Goal: Task Accomplishment & Management: Use online tool/utility

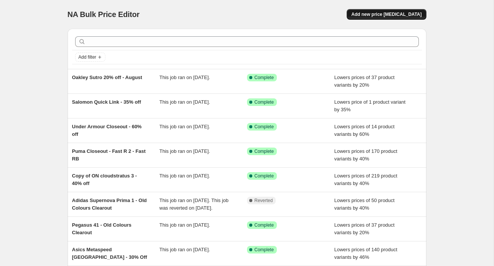
click at [390, 16] on span "Add new price [MEDICAL_DATA]" at bounding box center [386, 14] width 70 height 6
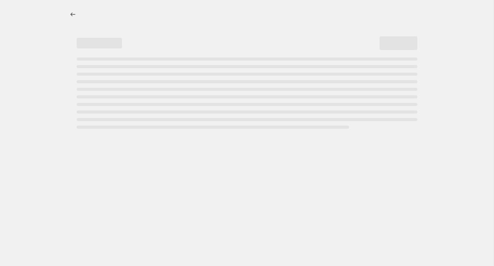
select select "percentage"
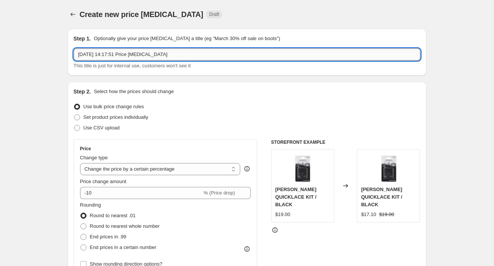
click at [118, 51] on input "[DATE] 14:17:51 Price [MEDICAL_DATA]" at bounding box center [247, 54] width 347 height 12
type input "Pegasus Premium 25% off (EXCEPT FOR TRIPLE BLACK) - 72 hours only [DATE]"
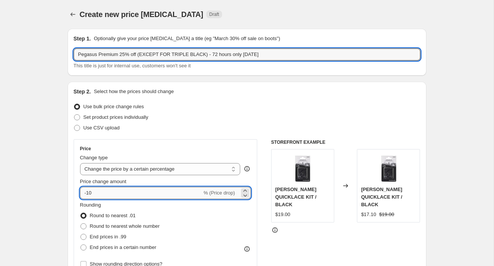
click at [109, 193] on input "-10" at bounding box center [141, 193] width 122 height 12
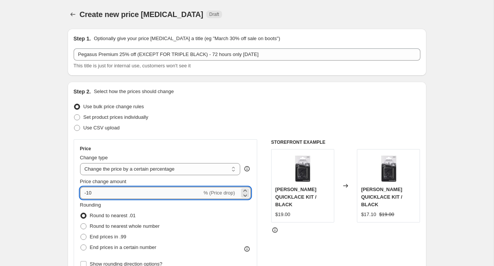
type input "-1"
type input "-25"
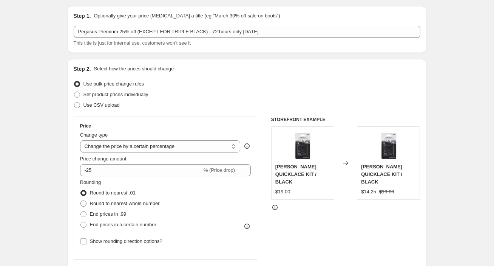
click at [88, 200] on label "Round to nearest whole number" at bounding box center [120, 203] width 80 height 11
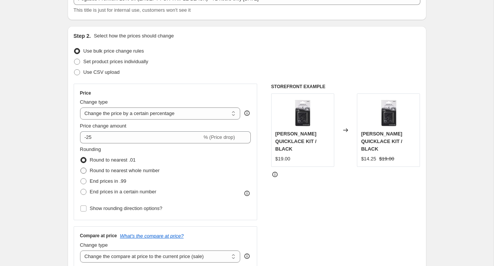
click at [83, 169] on span at bounding box center [83, 170] width 6 height 6
click at [81, 168] on input "Round to nearest whole number" at bounding box center [80, 167] width 0 height 0
radio input "true"
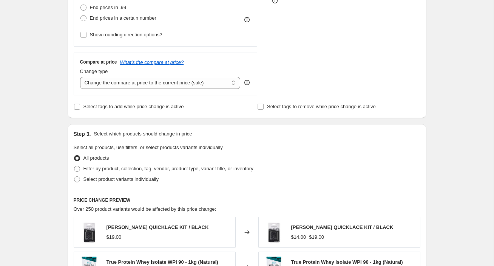
scroll to position [232, 0]
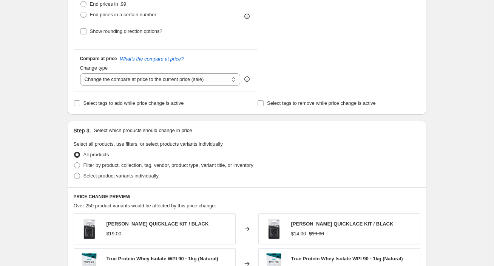
click at [44, 168] on div "Create new price [MEDICAL_DATA]. This page is ready Create new price [MEDICAL_D…" at bounding box center [247, 149] width 494 height 763
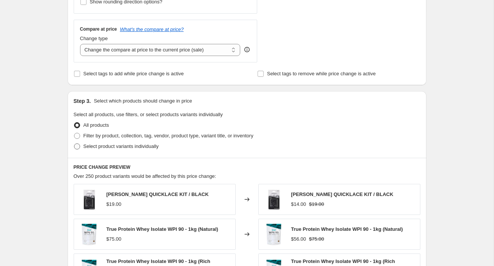
click at [86, 147] on span "Select product variants individually" at bounding box center [121, 146] width 75 height 6
click at [74, 144] on input "Select product variants individually" at bounding box center [74, 143] width 0 height 0
radio input "true"
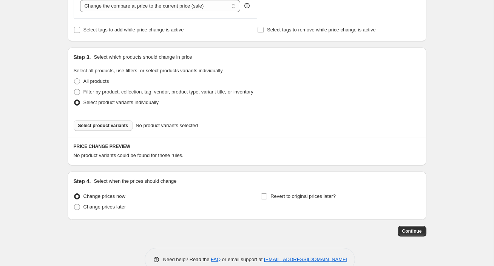
click at [105, 128] on button "Select product variants" at bounding box center [103, 125] width 59 height 11
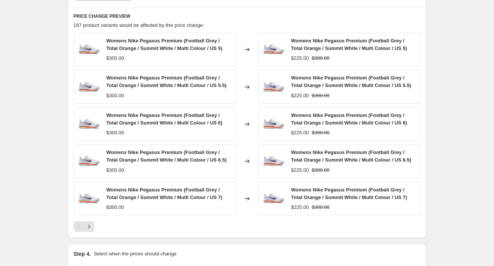
scroll to position [446, 0]
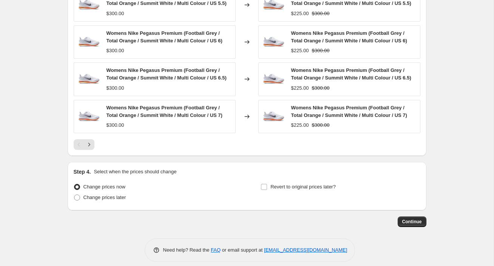
scroll to position [525, 0]
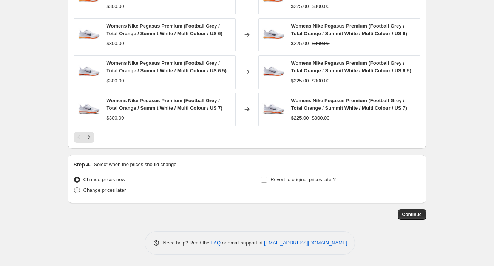
click at [109, 191] on span "Change prices later" at bounding box center [105, 190] width 43 height 6
click at [74, 187] on input "Change prices later" at bounding box center [74, 187] width 0 height 0
radio input "true"
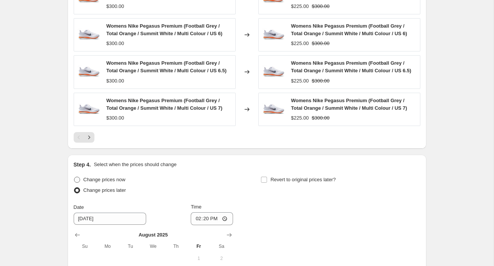
click at [93, 178] on span "Change prices now" at bounding box center [105, 179] width 42 height 6
click at [74, 177] on input "Change prices now" at bounding box center [74, 176] width 0 height 0
radio input "true"
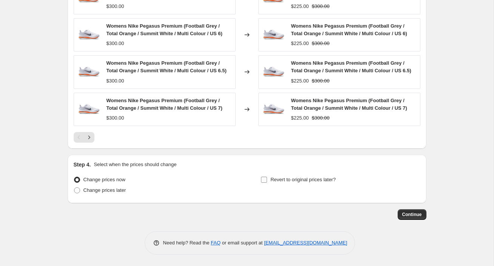
click at [268, 179] on label "Revert to original prices later?" at bounding box center [298, 179] width 75 height 11
click at [267, 179] on input "Revert to original prices later?" at bounding box center [264, 179] width 6 height 6
checkbox input "true"
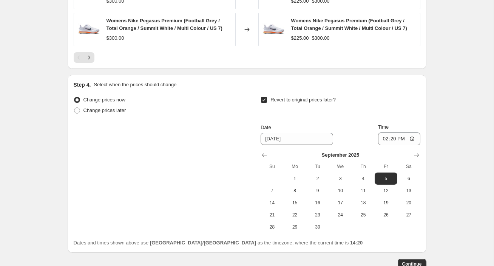
scroll to position [622, 0]
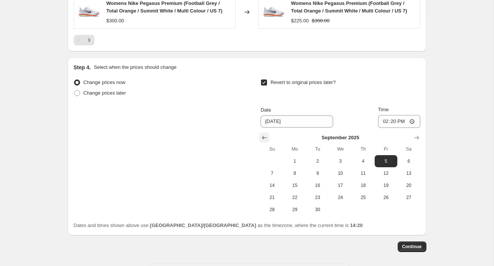
click at [263, 139] on icon "Show previous month, August 2025" at bounding box center [264, 138] width 5 height 4
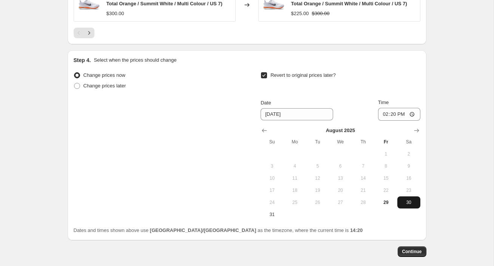
scroll to position [630, 0]
click at [412, 128] on button "Show next month, September 2025" at bounding box center [417, 130] width 11 height 11
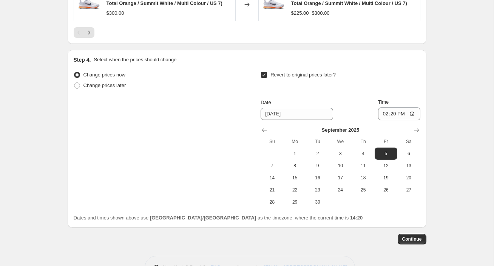
scroll to position [629, 0]
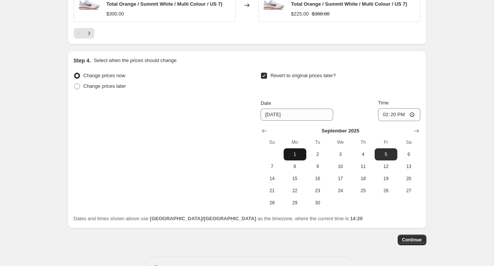
click at [299, 153] on span "1" at bounding box center [295, 154] width 17 height 6
type input "[DATE]"
click at [387, 114] on input "14:20" at bounding box center [399, 114] width 42 height 13
click at [400, 115] on input "17:20" at bounding box center [399, 114] width 42 height 13
type input "05:20"
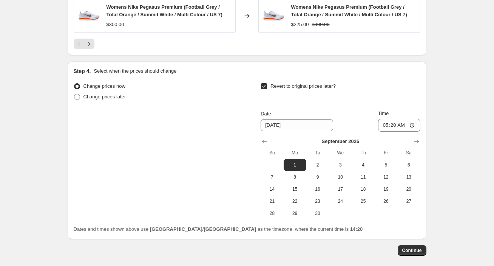
scroll to position [654, 0]
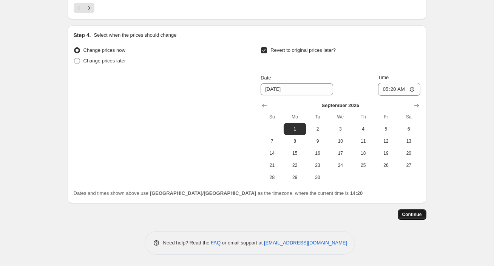
click at [402, 218] on button "Continue" at bounding box center [412, 214] width 29 height 11
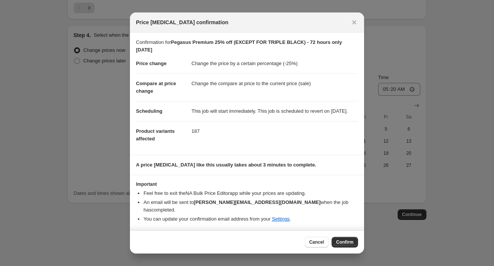
click at [343, 242] on span "Confirm" at bounding box center [344, 242] width 17 height 6
type input "Pegasus Premium 25% off (EXCEPT FOR TRIPLE BLACK) - 72 hours only [DATE]"
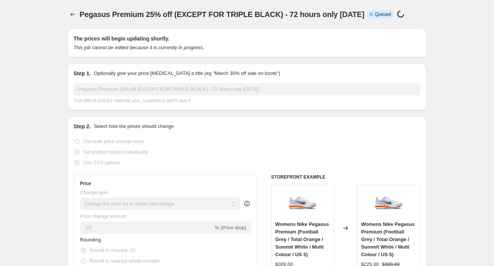
scroll to position [654, 0]
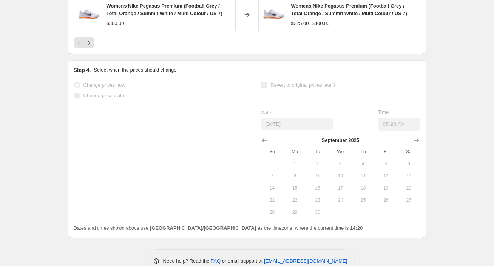
select select "percentage"
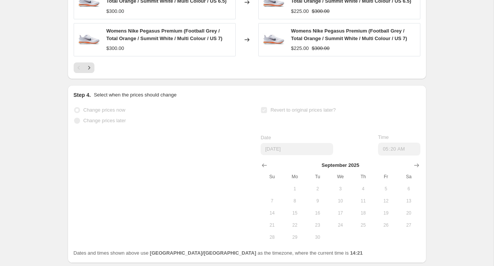
scroll to position [0, 0]
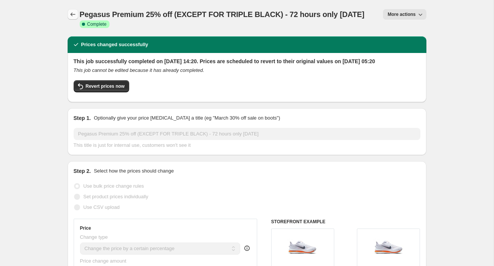
drag, startPoint x: 49, startPoint y: 49, endPoint x: 71, endPoint y: 15, distance: 40.3
click at [73, 11] on icon "Price change jobs" at bounding box center [73, 15] width 8 height 8
